Goal: Navigation & Orientation: Find specific page/section

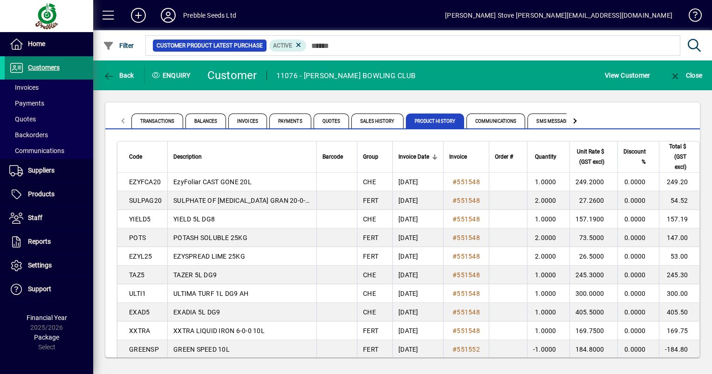
click at [43, 68] on span "Customers" at bounding box center [44, 67] width 32 height 7
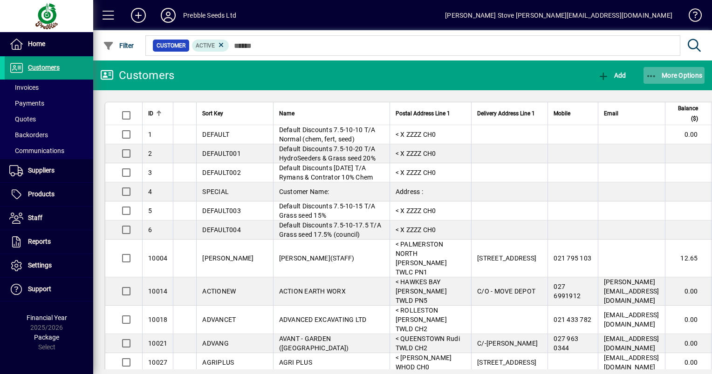
click at [674, 75] on span "More Options" at bounding box center [674, 75] width 57 height 7
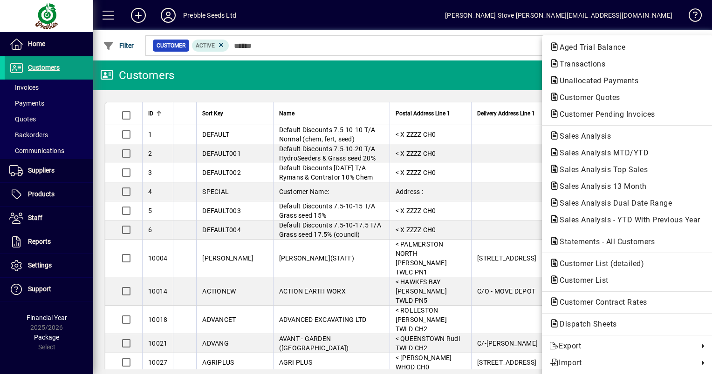
click at [482, 50] on div at bounding box center [356, 187] width 712 height 374
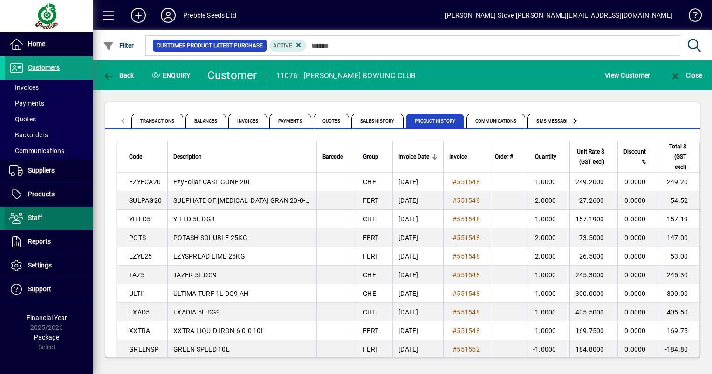
click at [33, 221] on span "Staff" at bounding box center [24, 218] width 38 height 11
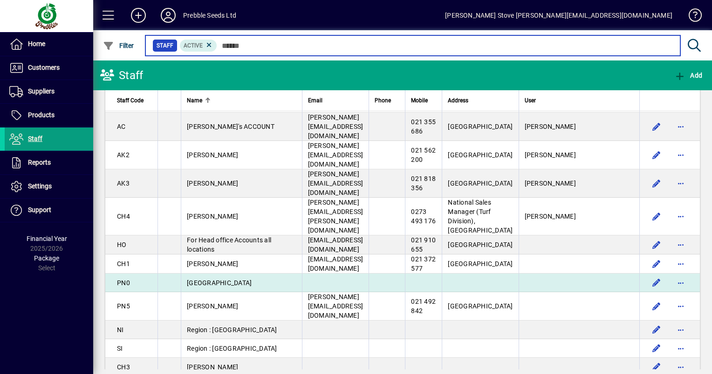
scroll to position [76, 0]
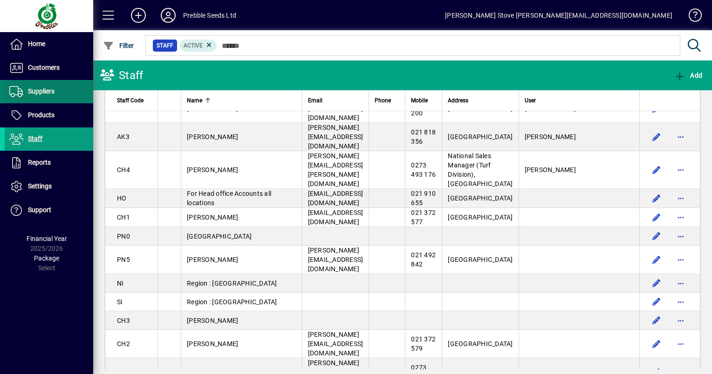
click at [53, 91] on span "Suppliers" at bounding box center [41, 91] width 27 height 7
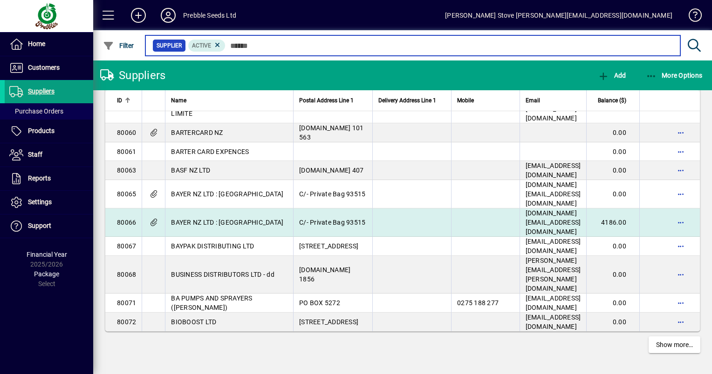
scroll to position [1869, 0]
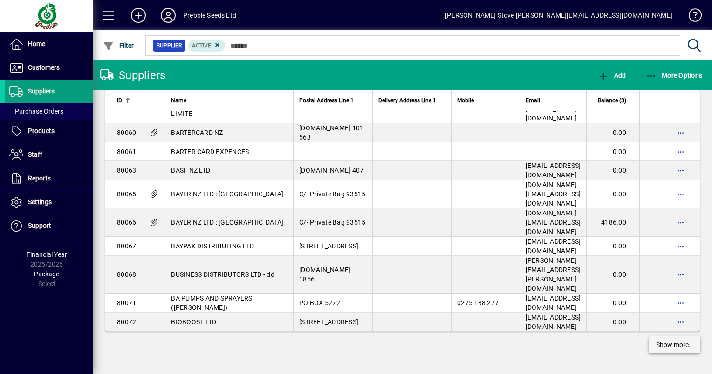
click at [668, 347] on span "Show more…" at bounding box center [674, 345] width 37 height 10
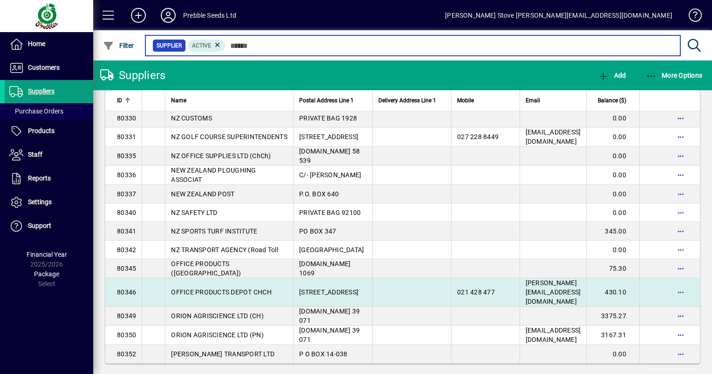
scroll to position [3793, 0]
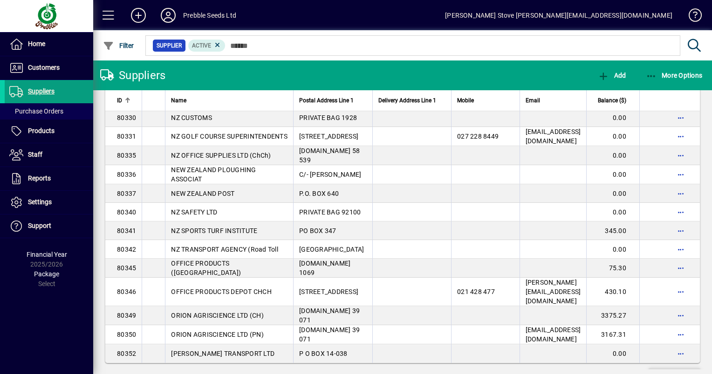
click at [667, 372] on span "Show more…" at bounding box center [674, 377] width 37 height 10
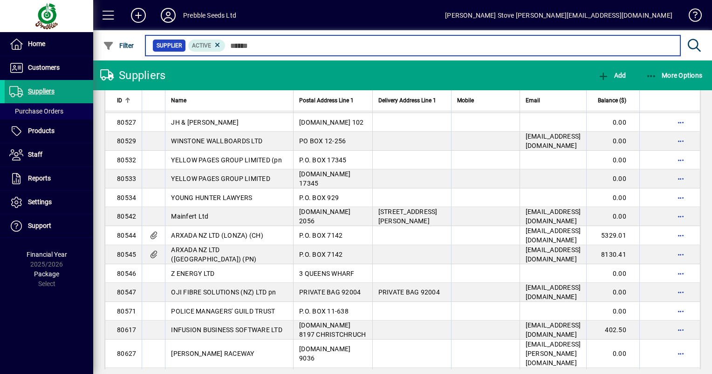
scroll to position [5535, 0]
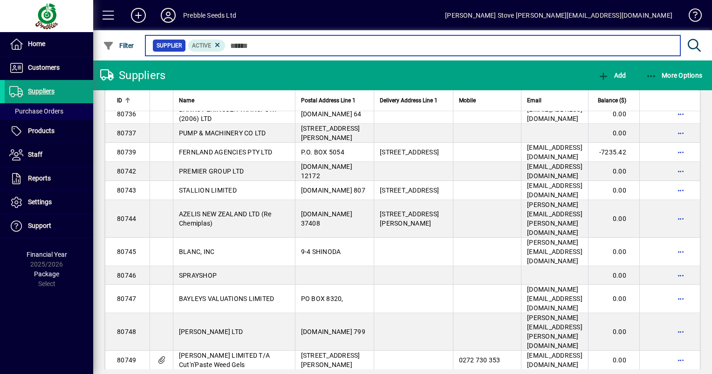
scroll to position [6699, 0]
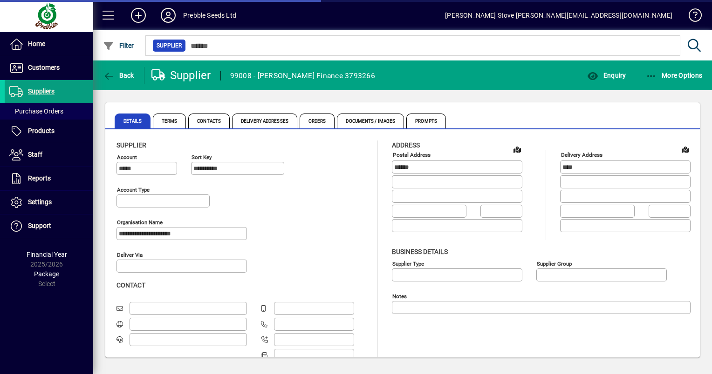
type input "**********"
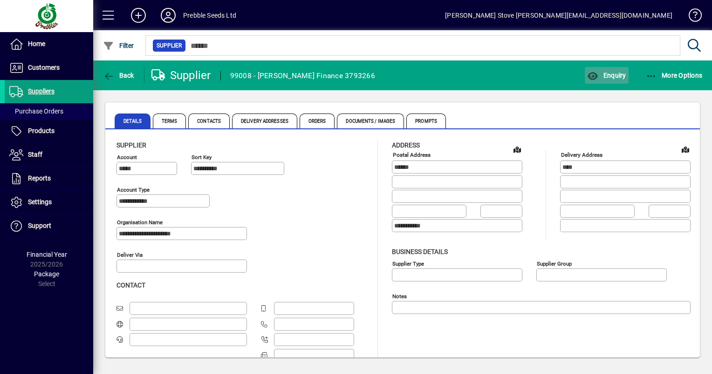
click at [621, 73] on span "Enquiry" at bounding box center [606, 75] width 39 height 7
type input "**********"
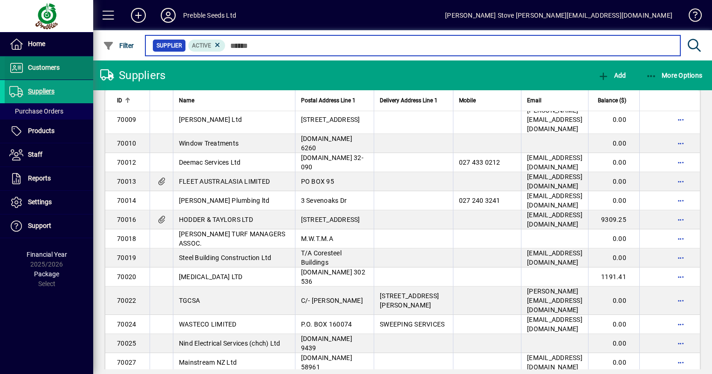
scroll to position [186, 0]
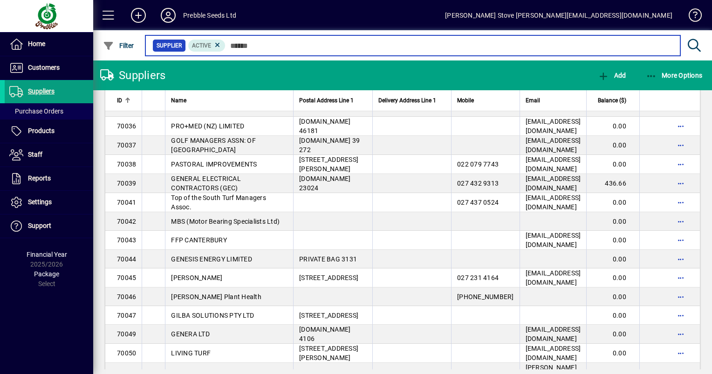
scroll to position [373, 0]
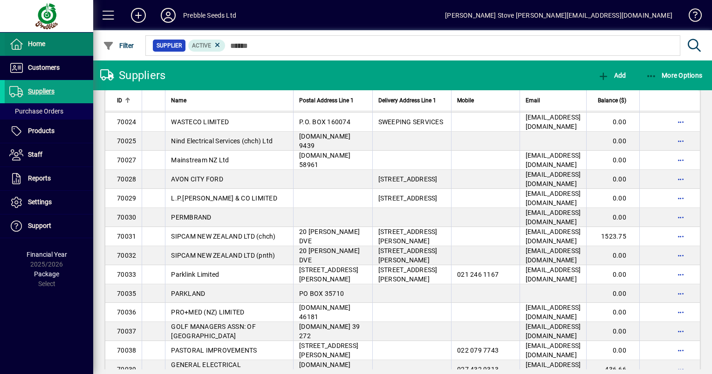
click at [33, 42] on span "Home" at bounding box center [36, 43] width 17 height 7
